Goal: Information Seeking & Learning: Learn about a topic

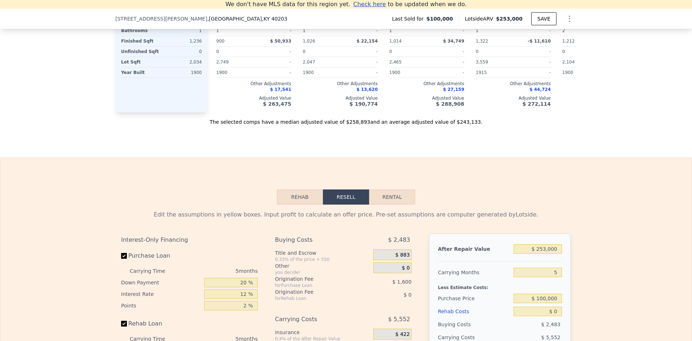
scroll to position [857, 0]
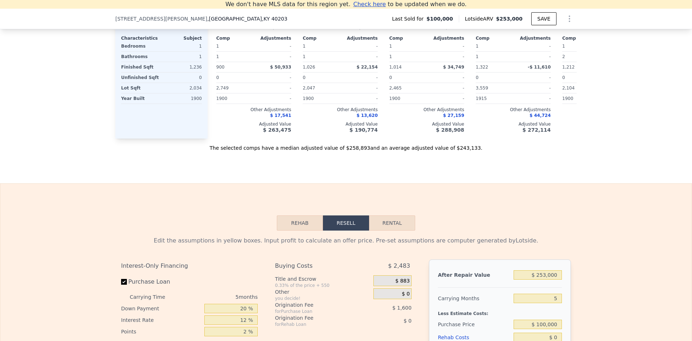
click at [302, 230] on button "Rehab" at bounding box center [300, 222] width 46 height 15
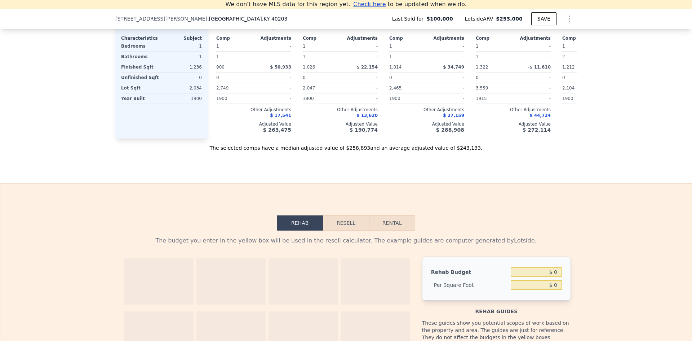
click at [344, 230] on button "Resell" at bounding box center [346, 222] width 46 height 15
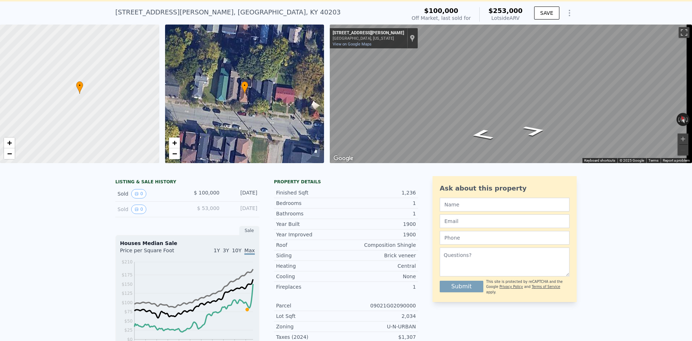
scroll to position [0, 0]
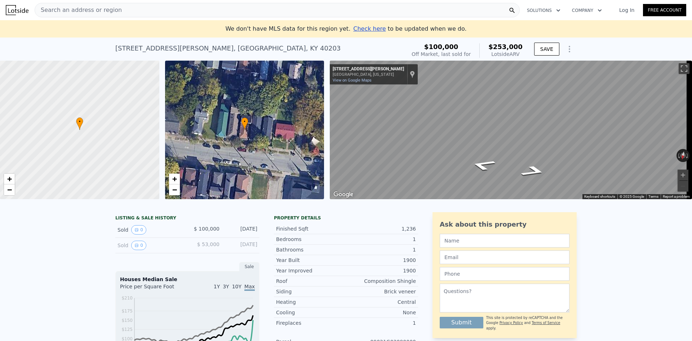
click at [224, 151] on div "• + − • + − ← Move left → Move right ↑ Move up ↓ Move down + Zoom in - Zoom out…" at bounding box center [346, 130] width 692 height 138
click at [224, 152] on div "• + − • + − ← Move left → Move right ↑ Move up ↓ Move down + Zoom in - Zoom out…" at bounding box center [346, 130] width 692 height 138
click at [317, 145] on div "• + − • + − ← Move left → Move right ↑ Move up ↓ Move down + Zoom in - Zoom out…" at bounding box center [346, 130] width 692 height 138
click at [308, 145] on div "• + − • + − ← Move left → Move right ↑ Move up ↓ Move down + Zoom in - Zoom out…" at bounding box center [346, 130] width 692 height 138
click at [186, 10] on div "Search an address or region" at bounding box center [277, 10] width 485 height 14
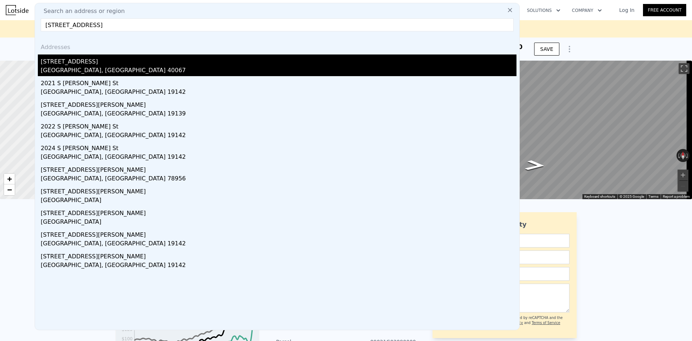
type input "[STREET_ADDRESS]"
click at [97, 62] on div "[STREET_ADDRESS]" at bounding box center [279, 60] width 476 height 12
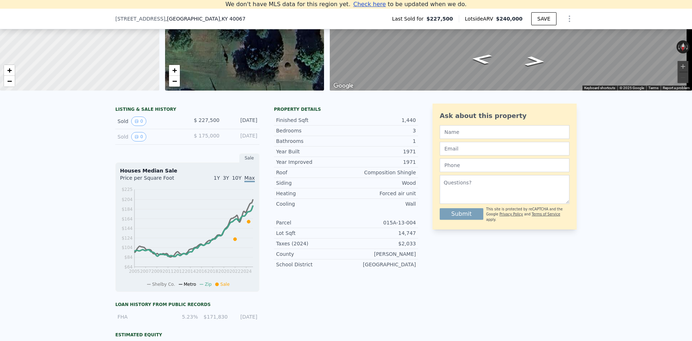
scroll to position [100, 0]
click at [234, 181] on span "10Y" at bounding box center [236, 178] width 9 height 6
click at [246, 181] on span "Max" at bounding box center [249, 178] width 10 height 6
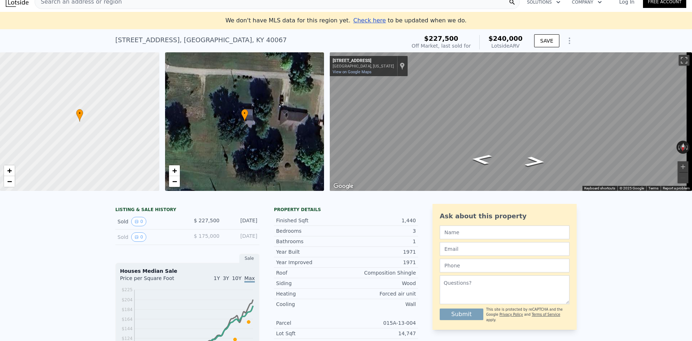
scroll to position [0, 0]
